Goal: Information Seeking & Learning: Learn about a topic

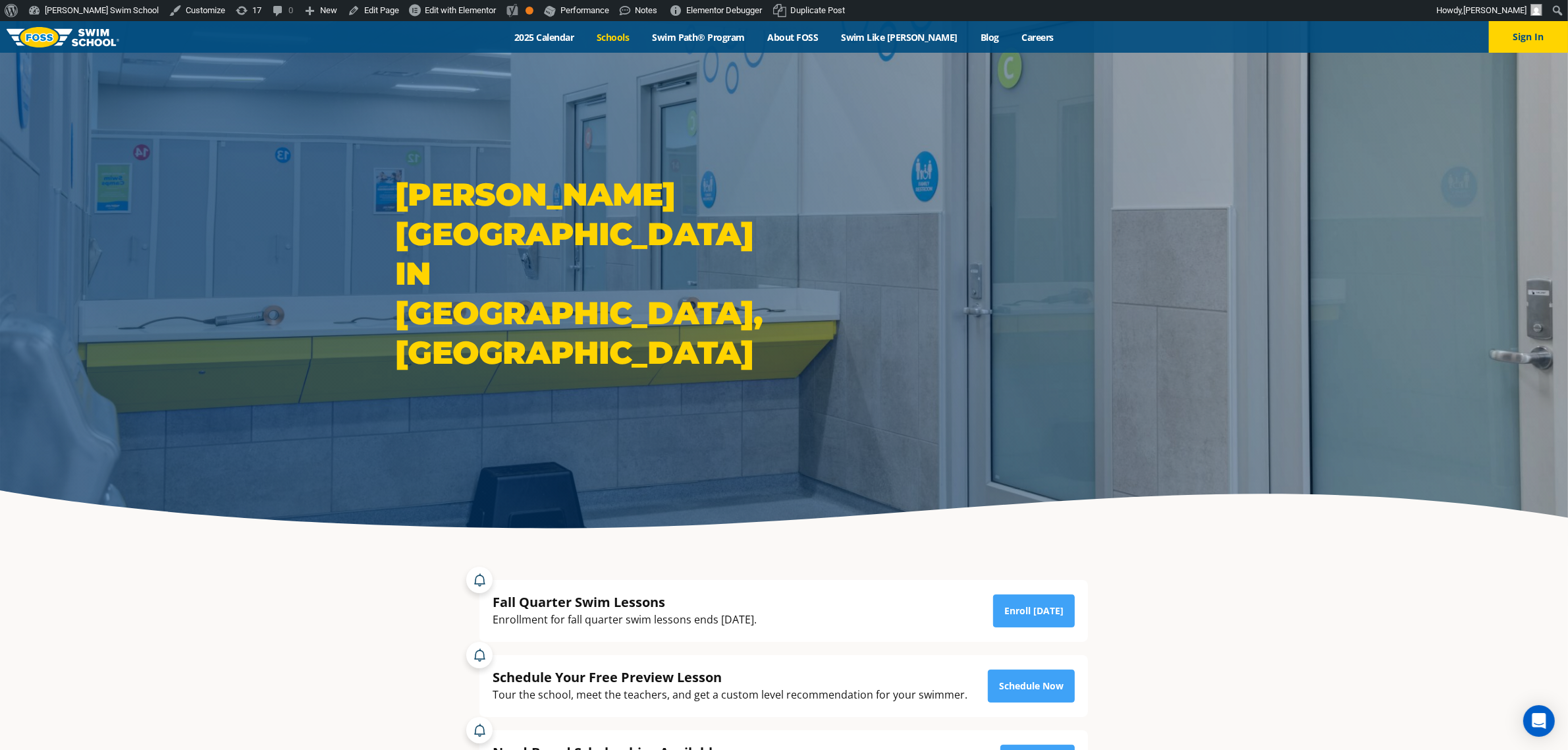
click at [626, 38] on link "Schools" at bounding box center [613, 38] width 56 height 13
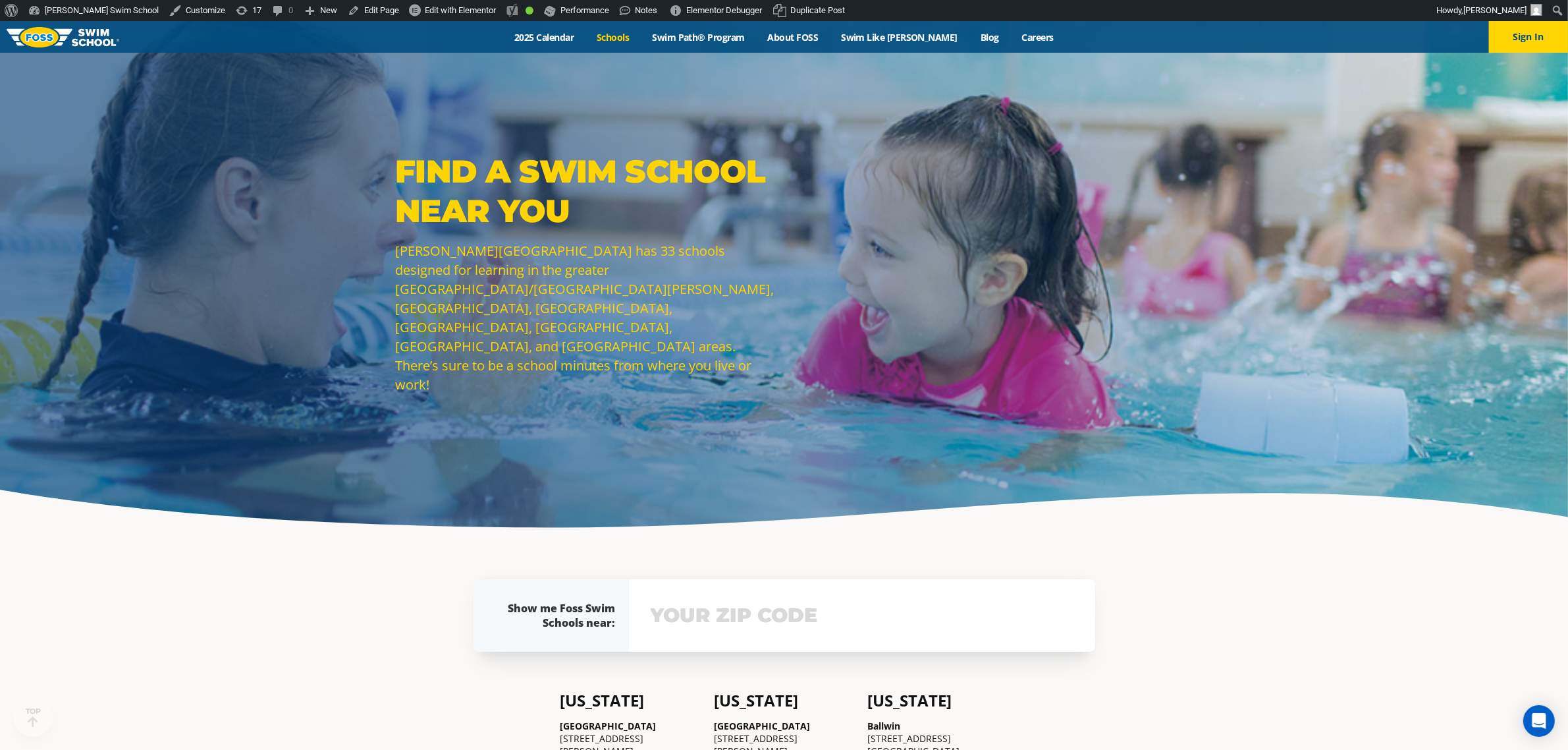
scroll to position [329, 0]
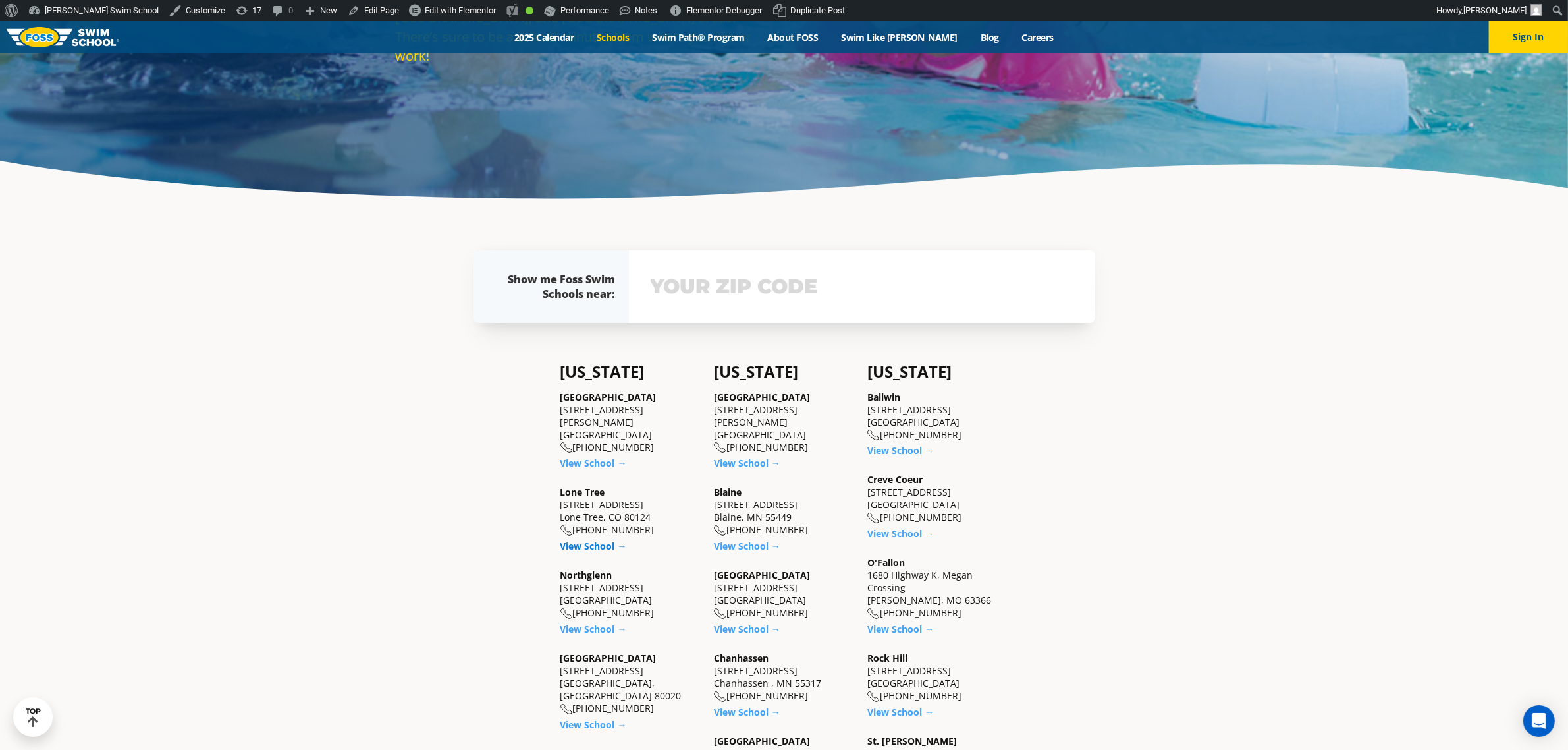
click at [603, 540] on link "View School →" at bounding box center [594, 546] width 67 height 13
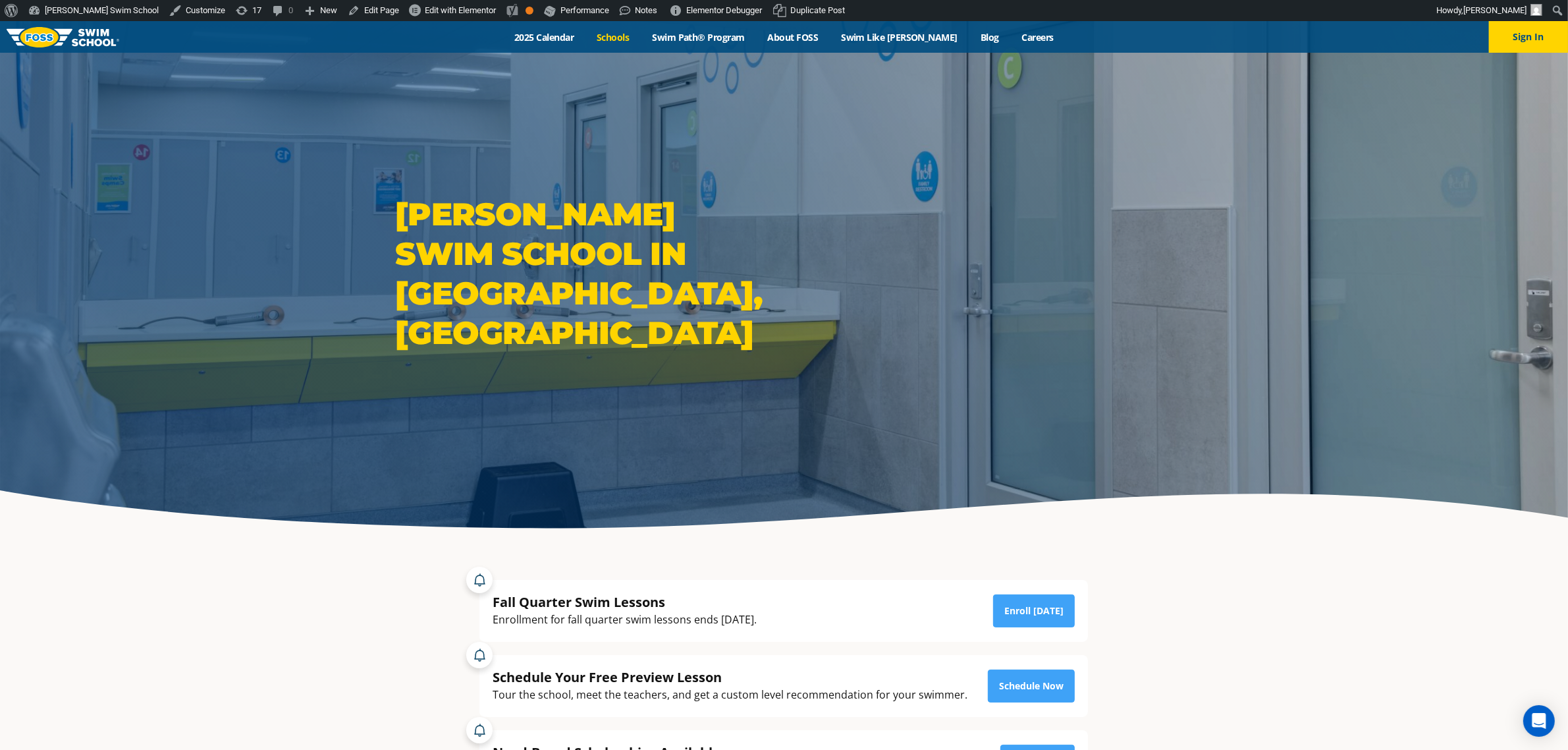
click at [639, 38] on link "Schools" at bounding box center [613, 38] width 56 height 13
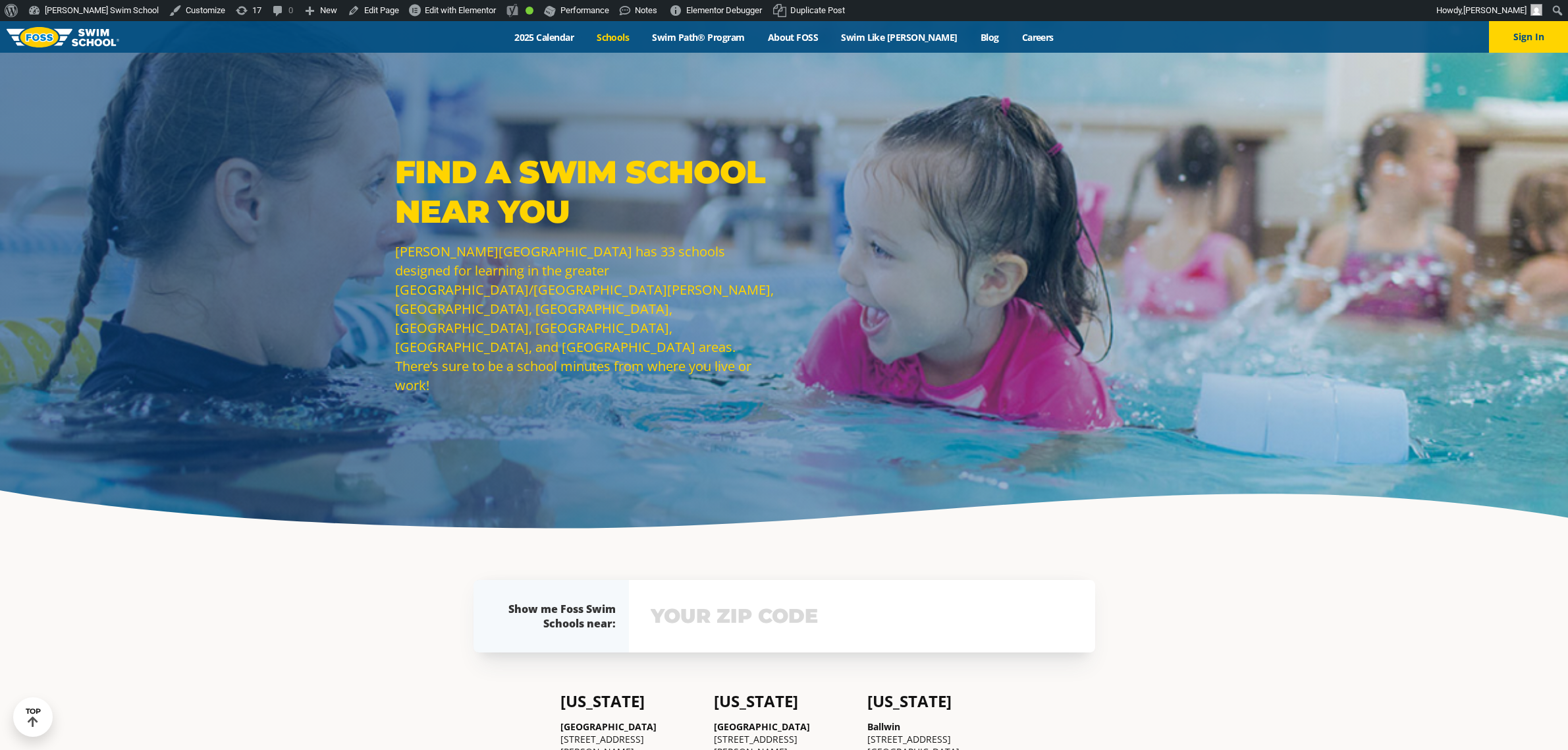
scroll to position [329, 0]
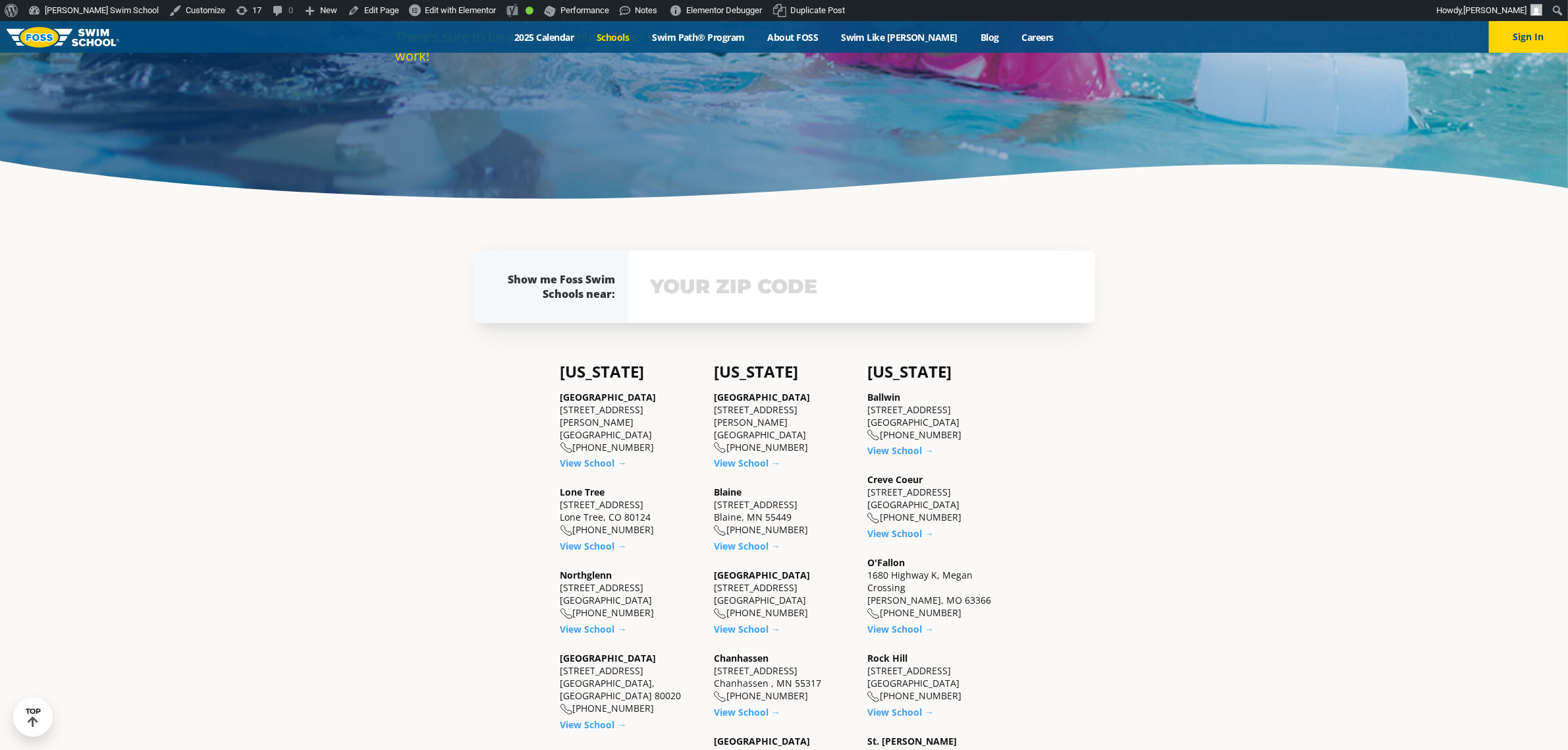
click at [578, 623] on link "View School →" at bounding box center [594, 629] width 67 height 13
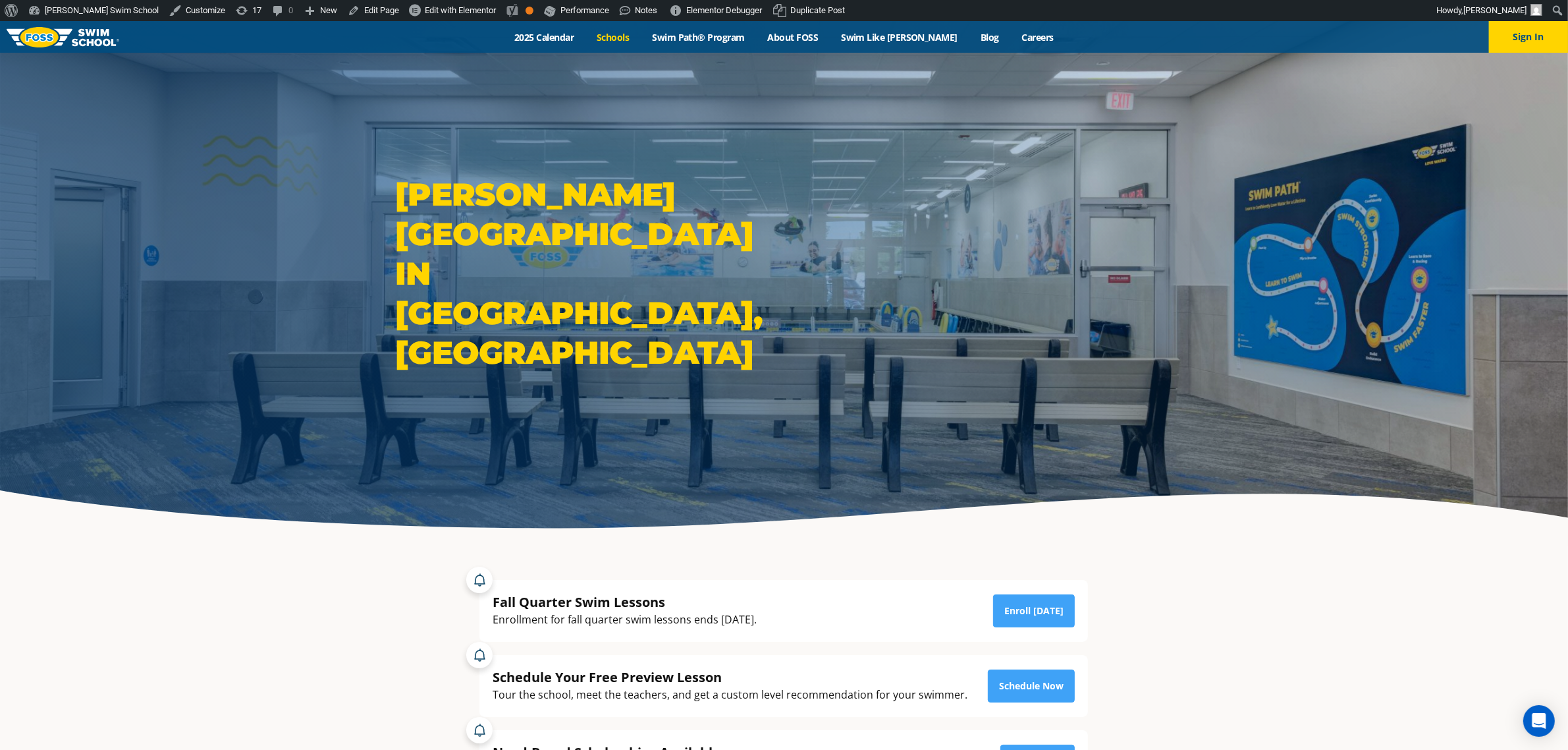
click at [627, 41] on link "Schools" at bounding box center [613, 38] width 56 height 13
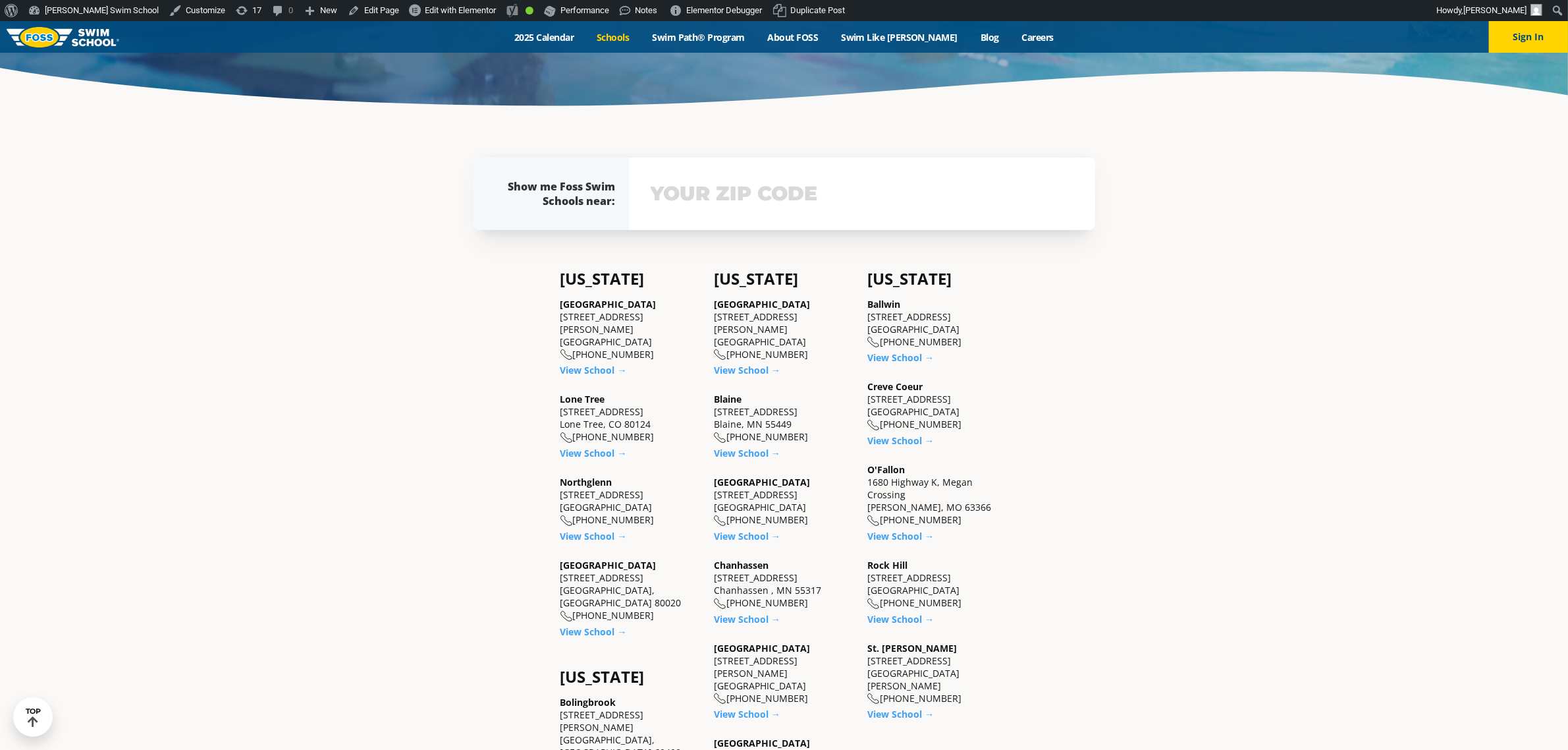
scroll to position [494, 0]
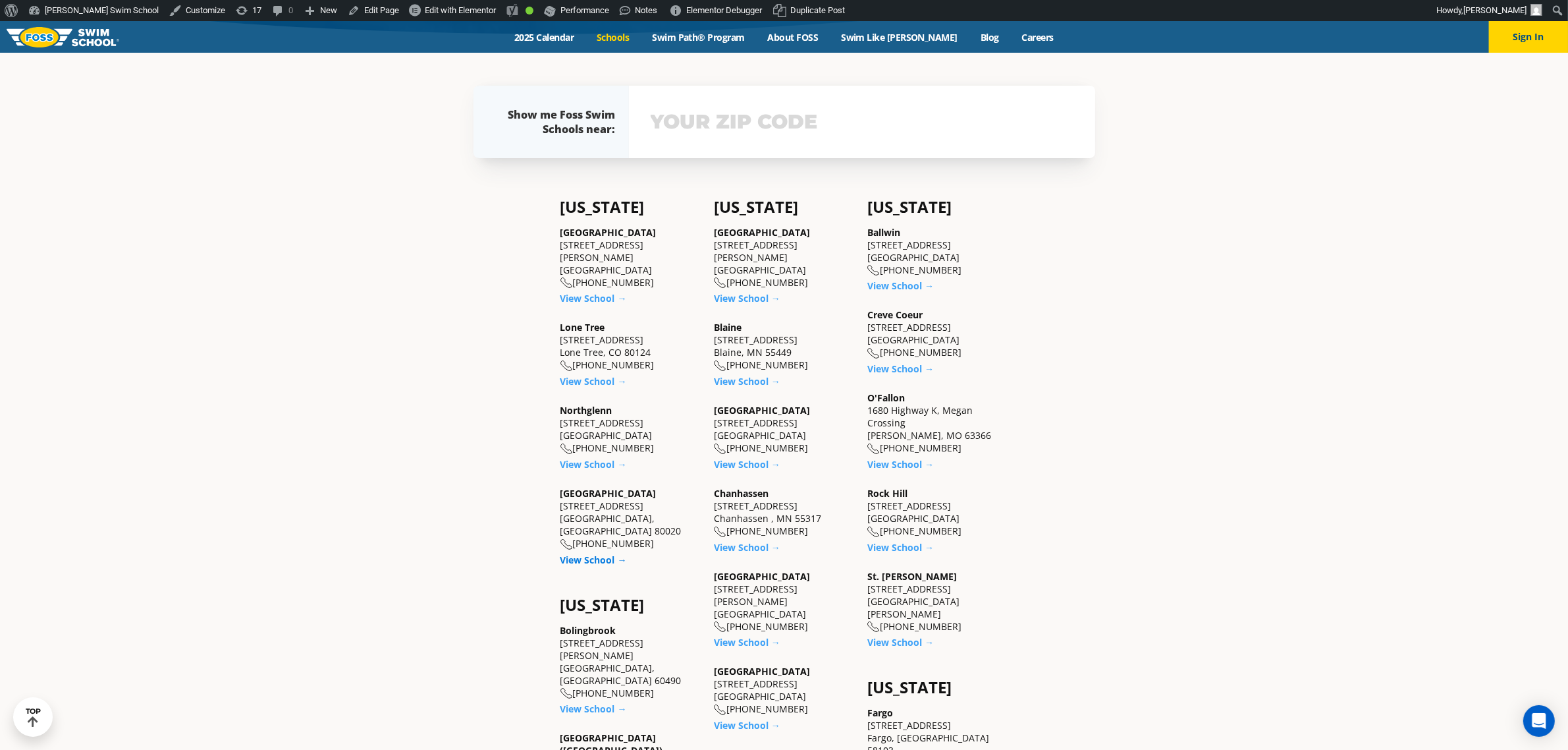
click at [595, 553] on link "View School →" at bounding box center [594, 559] width 67 height 13
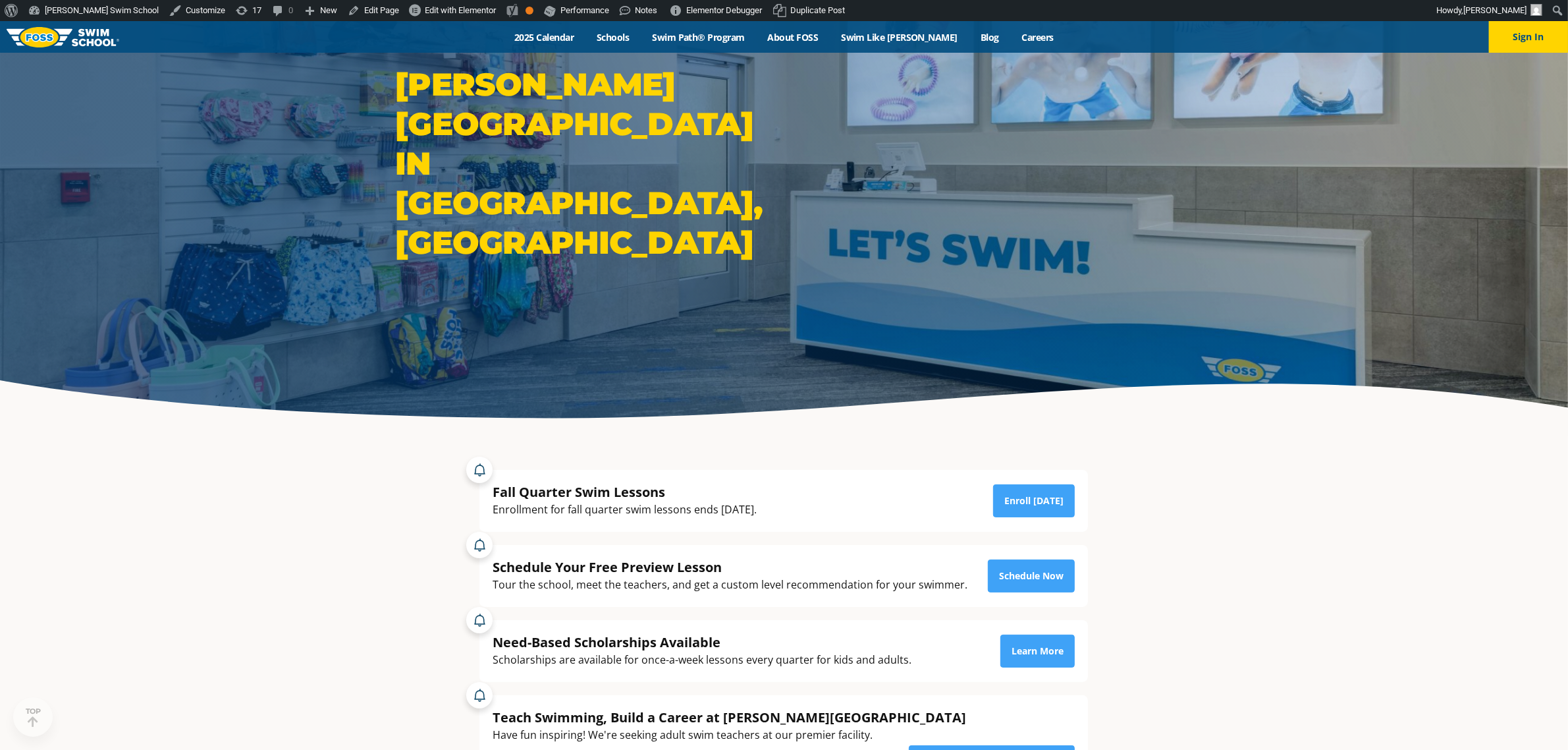
scroll to position [165, 0]
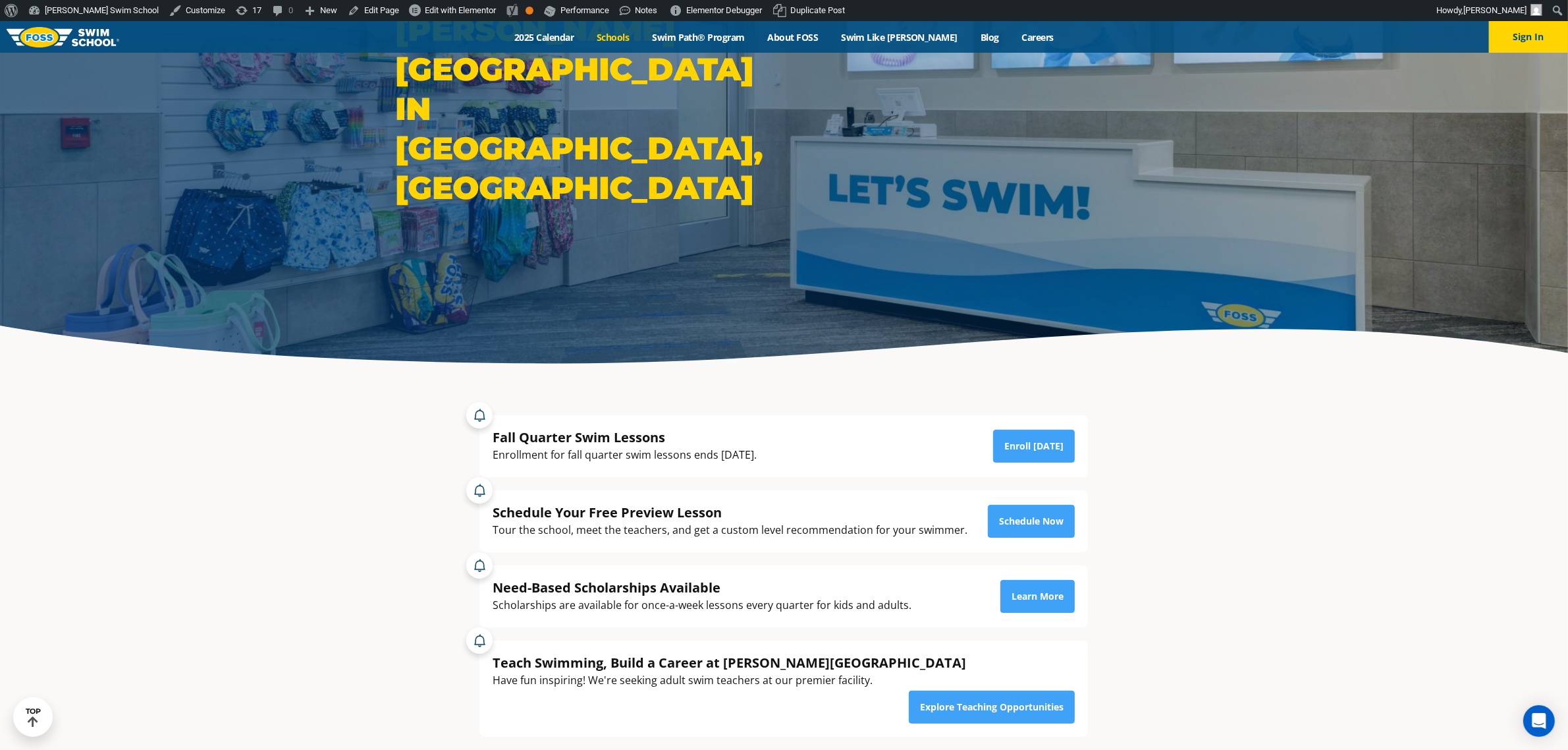
click at [631, 31] on link "Schools" at bounding box center [613, 38] width 56 height 13
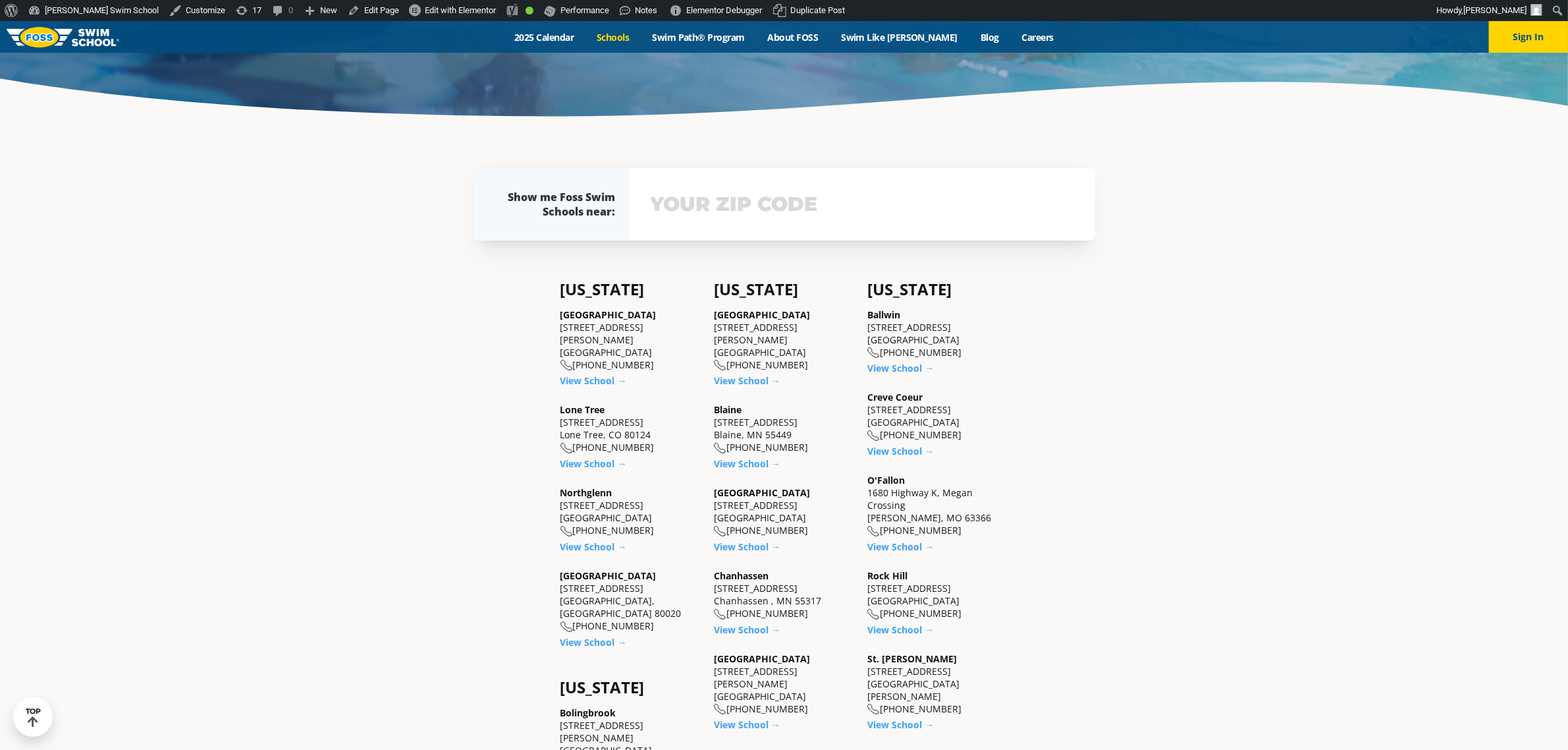
click at [585, 541] on link "View School →" at bounding box center [594, 547] width 67 height 13
